Goal: Information Seeking & Learning: Learn about a topic

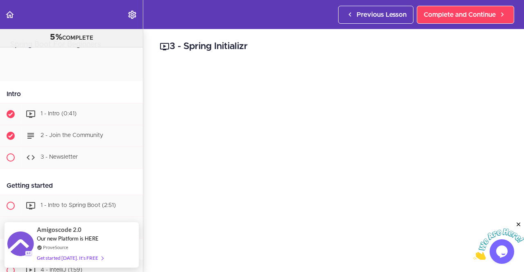
scroll to position [183, 0]
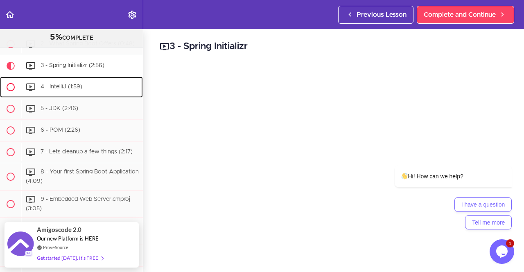
click at [68, 89] on span "4 - IntelliJ (1:59)" at bounding box center [62, 87] width 42 height 6
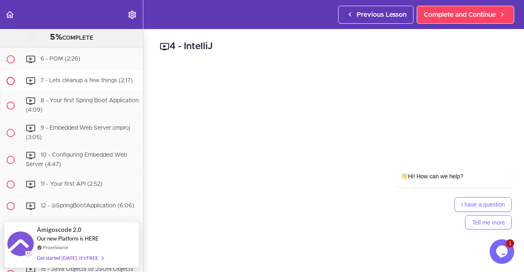
scroll to position [260, 0]
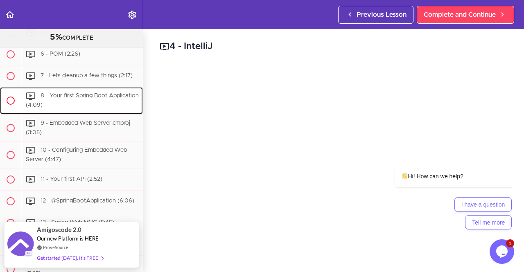
click at [92, 104] on div "8 - Your first Spring Boot Application (4:09)" at bounding box center [82, 100] width 122 height 27
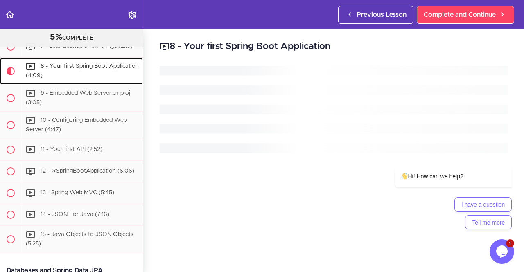
scroll to position [291, 0]
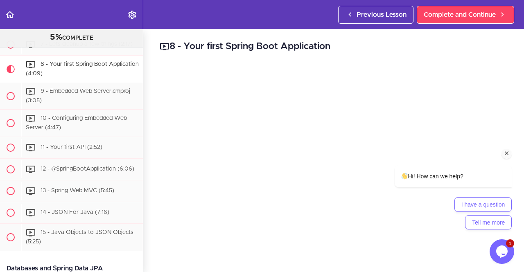
click at [505, 151] on icon "Chat attention grabber" at bounding box center [506, 153] width 7 height 7
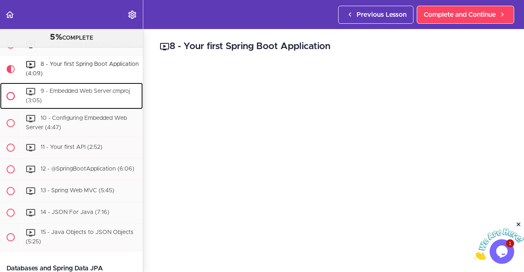
click at [61, 99] on div "9 - Embedded Web Server.cmproj (3:05)" at bounding box center [82, 96] width 122 height 27
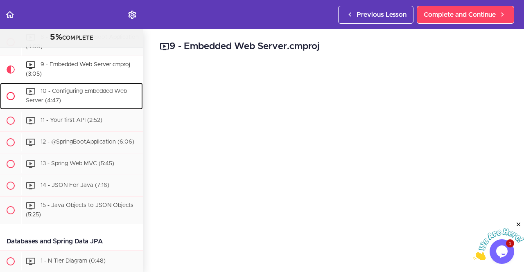
click at [70, 92] on span "10 - Configuring Embedded Web Server (4:47)" at bounding box center [76, 96] width 101 height 15
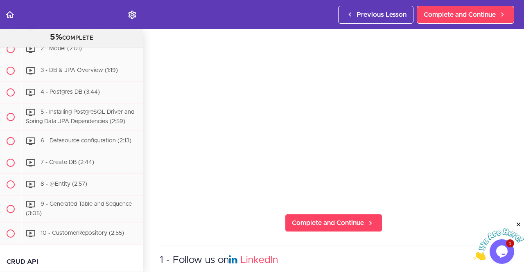
scroll to position [54, 0]
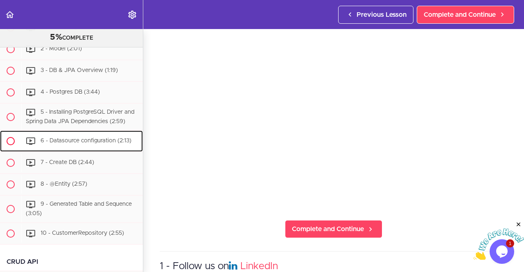
click at [101, 150] on div "6 - Datasource configuration (2:13)" at bounding box center [82, 141] width 122 height 18
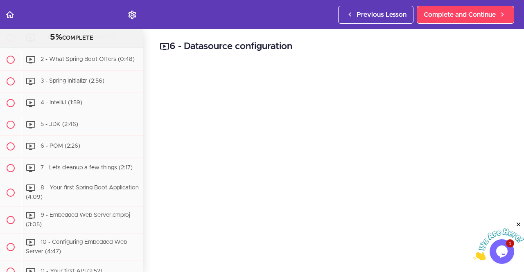
scroll to position [167, 0]
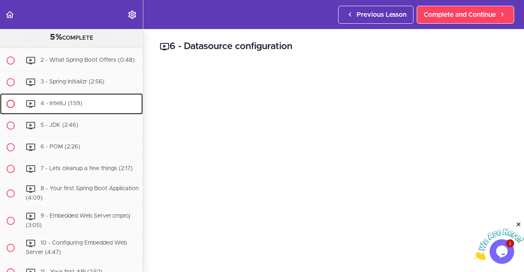
click at [79, 106] on span "4 - IntelliJ (1:59)" at bounding box center [62, 104] width 42 height 6
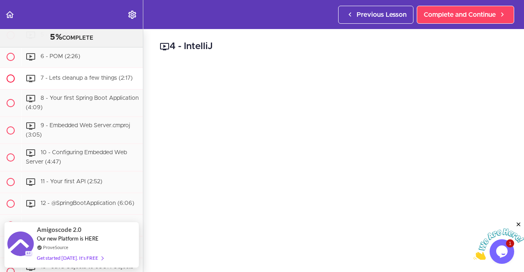
scroll to position [260, 0]
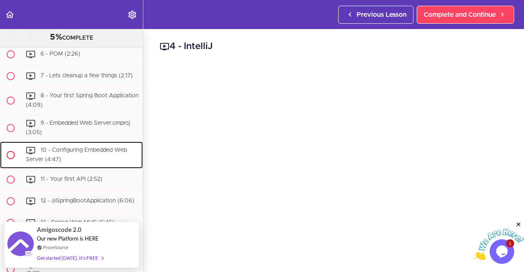
click at [85, 154] on span "10 - Configuring Embedded Web Server (4:47)" at bounding box center [76, 155] width 101 height 15
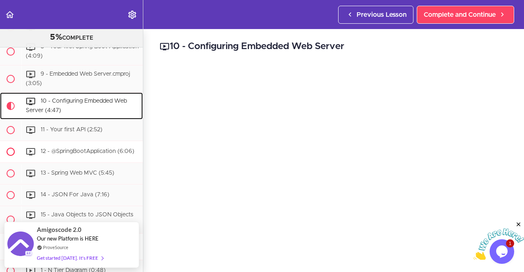
scroll to position [291, 0]
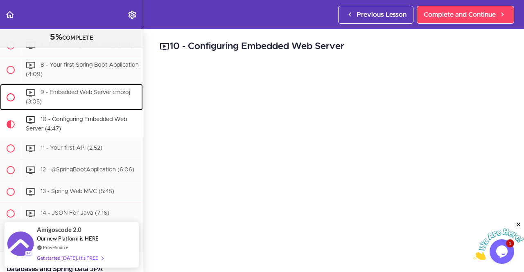
click at [93, 100] on div "9 - Embedded Web Server.cmproj (3:05)" at bounding box center [82, 97] width 122 height 27
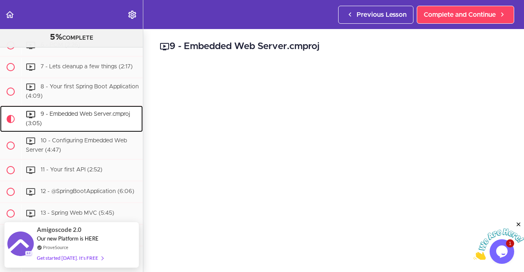
scroll to position [323, 0]
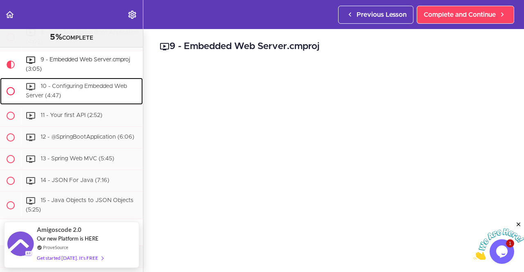
click at [97, 103] on div "10 - Configuring Embedded Web Server (4:47)" at bounding box center [82, 91] width 122 height 27
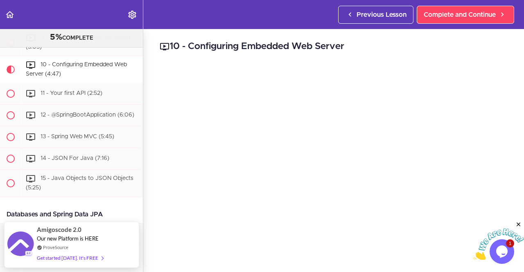
scroll to position [54, 0]
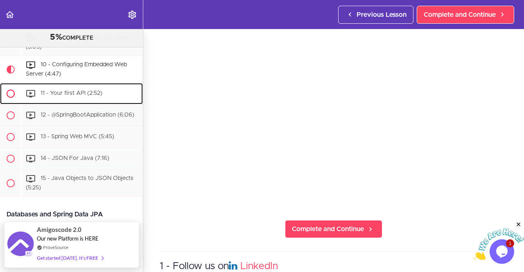
click at [93, 96] on span "11 - Your first API (2:52)" at bounding box center [72, 93] width 62 height 6
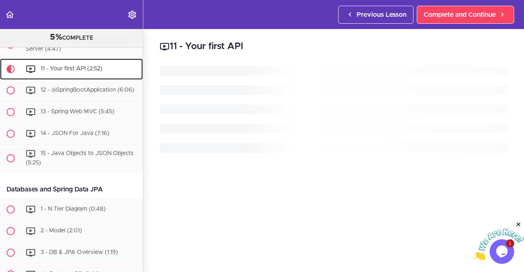
scroll to position [373, 0]
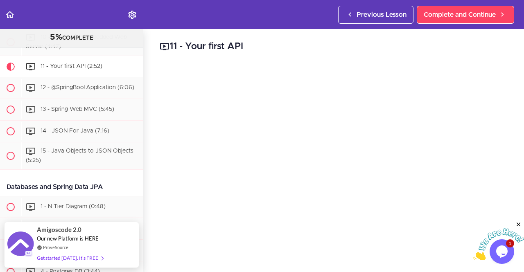
click at [517, 222] on icon "Close" at bounding box center [518, 224] width 7 height 7
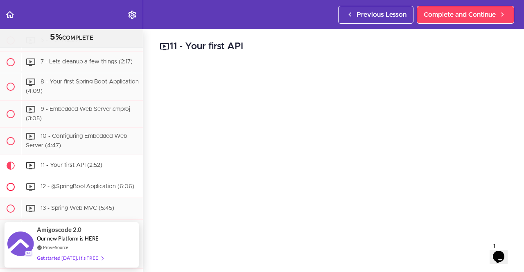
scroll to position [273, 0]
click at [83, 144] on div "10 - Configuring Embedded Web Server (4:47)" at bounding box center [82, 141] width 122 height 27
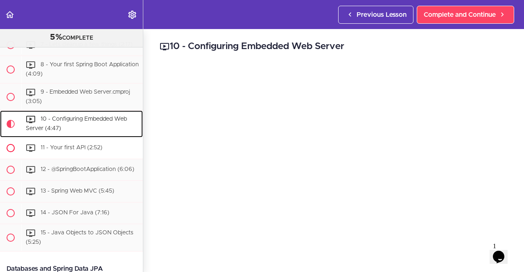
scroll to position [291, 0]
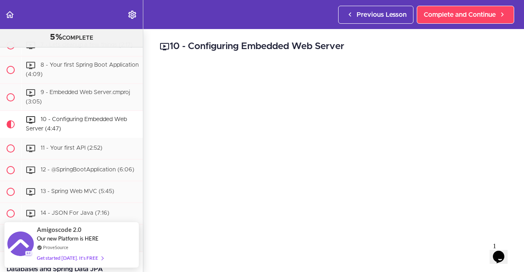
click at [154, 103] on div "10 - Configuring Embedded Web Server Complete and Continue 1 - Follow us on Lin…" at bounding box center [333, 150] width 381 height 243
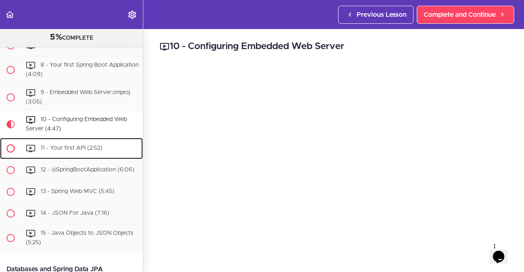
click at [84, 151] on span "11 - Your first API (2:52)" at bounding box center [72, 148] width 62 height 6
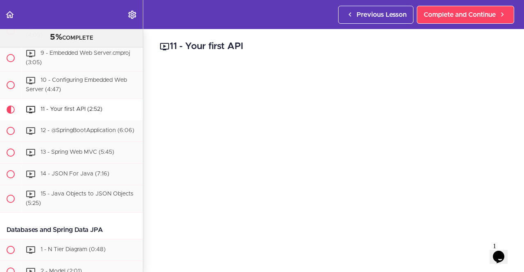
scroll to position [355, 0]
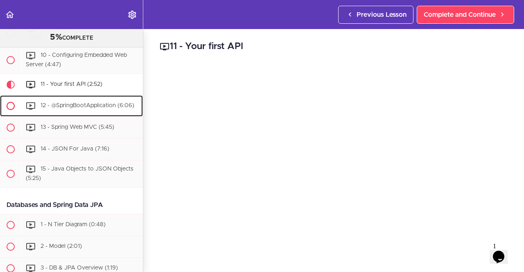
click at [90, 108] on span "12 - @SpringBootApplication (6:06)" at bounding box center [88, 106] width 94 height 6
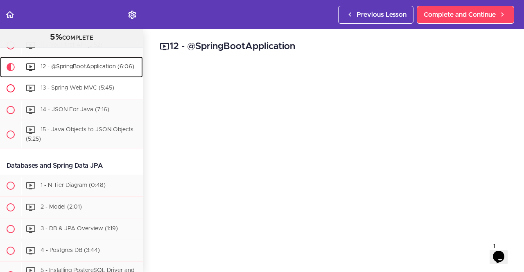
scroll to position [340, 0]
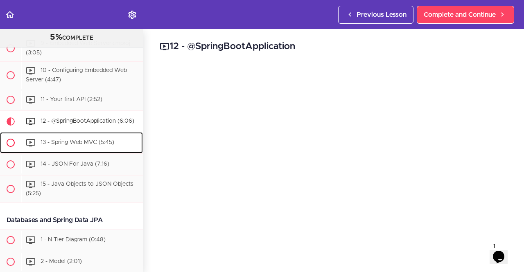
click at [83, 145] on span "13 - Spring Web MVC (5:45)" at bounding box center [78, 143] width 74 height 6
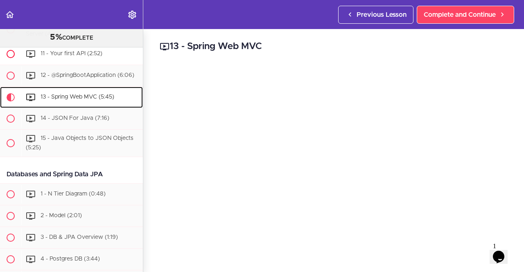
scroll to position [396, 0]
